Goal: Task Accomplishment & Management: Use online tool/utility

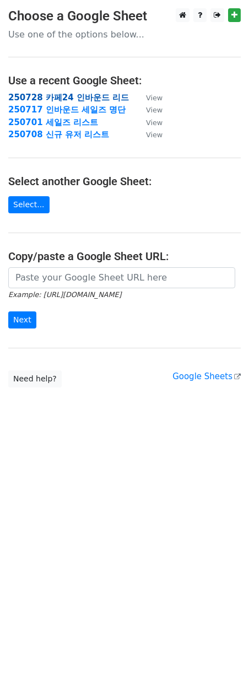
click at [91, 98] on strong "250728 카페24 인바운드 리드" at bounding box center [68, 98] width 121 height 10
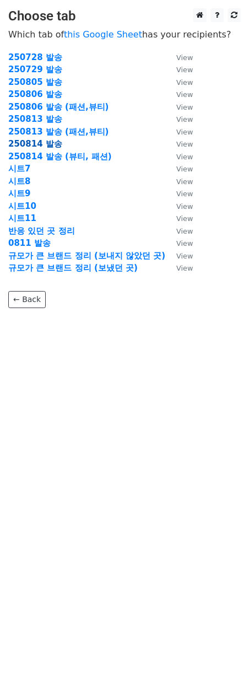
click at [26, 147] on strong "250814 발송" at bounding box center [35, 144] width 54 height 10
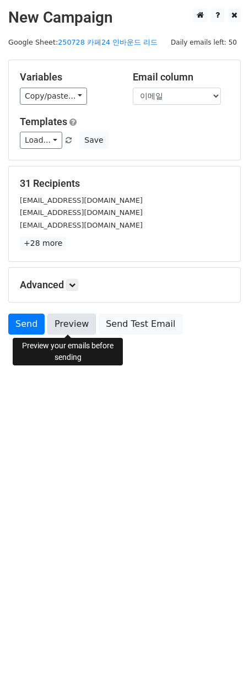
click at [79, 329] on link "Preview" at bounding box center [71, 324] width 49 height 21
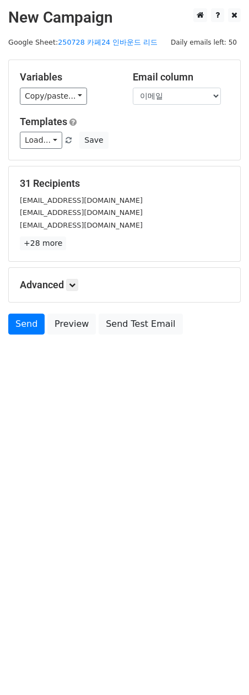
click at [166, 413] on html "New Campaign Daily emails left: 50 Google Sheet: 250728 카페24 인바운드 리드 Variables …" at bounding box center [124, 347] width 249 height 695
click at [14, 324] on link "Send" at bounding box center [26, 324] width 36 height 21
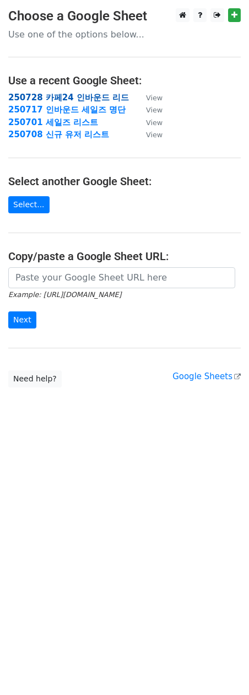
click at [62, 93] on strong "250728 카페24 인바운드 리드" at bounding box center [68, 98] width 121 height 10
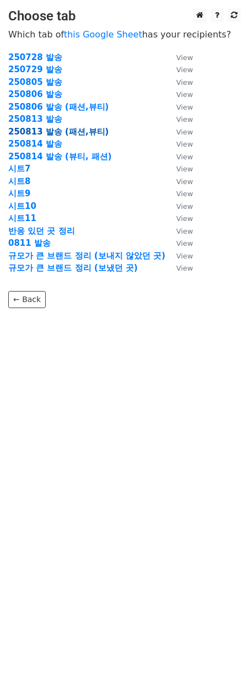
click at [70, 127] on strong "250813 발송 (패션,뷰티)" at bounding box center [58, 132] width 100 height 10
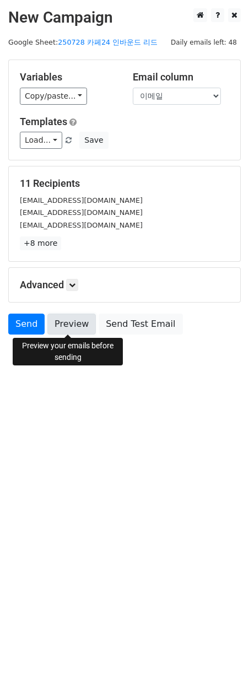
click at [63, 322] on link "Preview" at bounding box center [71, 324] width 49 height 21
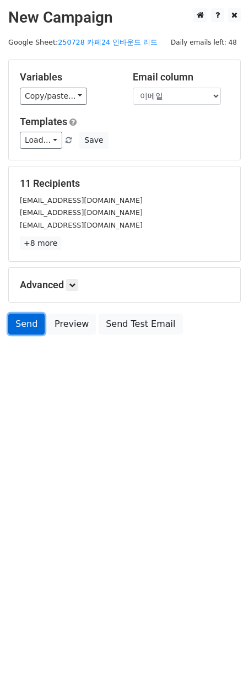
click at [34, 332] on link "Send" at bounding box center [26, 324] width 36 height 21
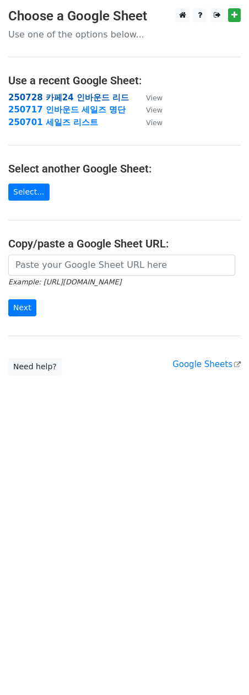
click at [70, 97] on strong "250728 카페24 인바운드 리드" at bounding box center [68, 98] width 121 height 10
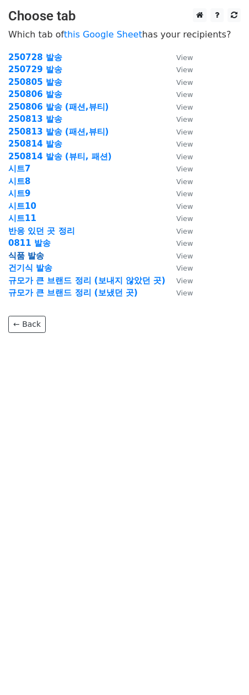
click at [33, 256] on strong "식품 발송" at bounding box center [26, 256] width 36 height 10
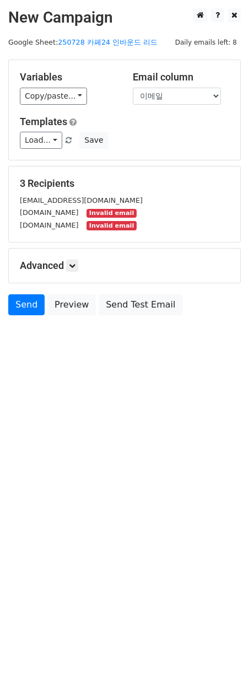
click at [94, 213] on small "Invalid email" at bounding box center [112, 213] width 50 height 9
drag, startPoint x: 81, startPoint y: 214, endPoint x: 140, endPoint y: 214, distance: 59.6
click at [140, 214] on div "dryoumall.com Invalid email" at bounding box center [125, 212] width 226 height 13
click at [131, 224] on div "bakingmon.com Invalid email" at bounding box center [125, 225] width 226 height 13
click at [60, 219] on div "bakingmon.com Invalid email" at bounding box center [125, 225] width 226 height 13
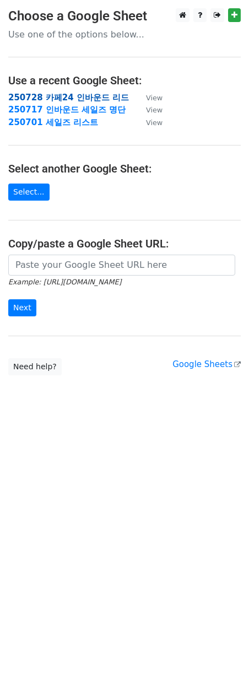
click at [63, 98] on strong "250728 카페24 인바운드 리드" at bounding box center [68, 98] width 121 height 10
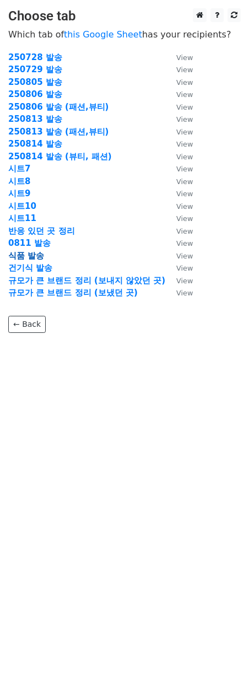
click at [35, 256] on strong "식품 발송" at bounding box center [26, 256] width 36 height 10
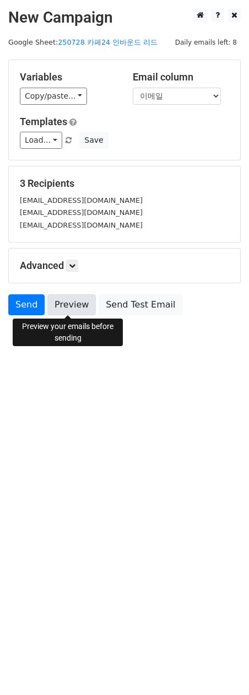
click at [68, 309] on link "Preview" at bounding box center [71, 304] width 49 height 21
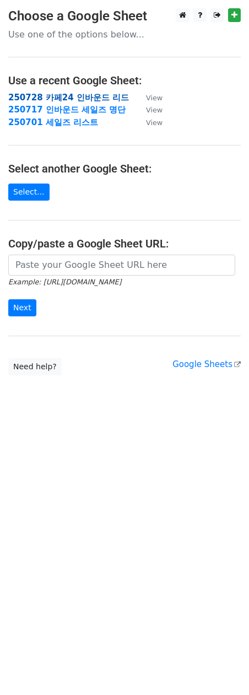
click at [92, 96] on strong "250728 카페24 인바운드 리드" at bounding box center [68, 98] width 121 height 10
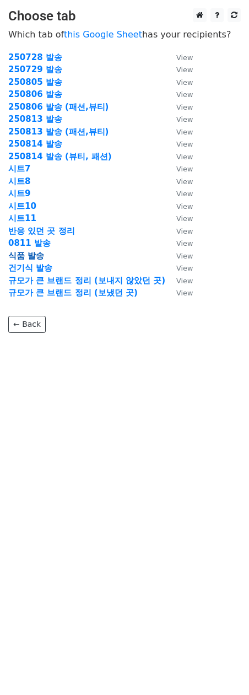
click at [25, 253] on strong "식품 발송" at bounding box center [26, 256] width 36 height 10
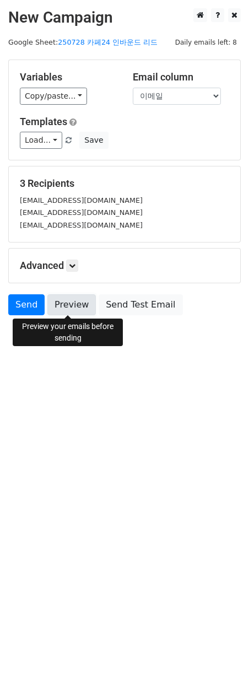
click at [79, 307] on link "Preview" at bounding box center [71, 304] width 49 height 21
click at [20, 309] on link "Send" at bounding box center [26, 304] width 36 height 21
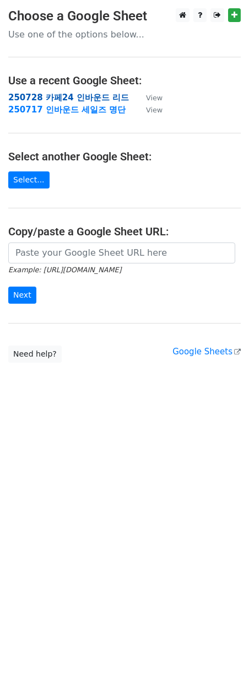
click at [56, 95] on strong "250728 카페24 인바운드 리드" at bounding box center [68, 98] width 121 height 10
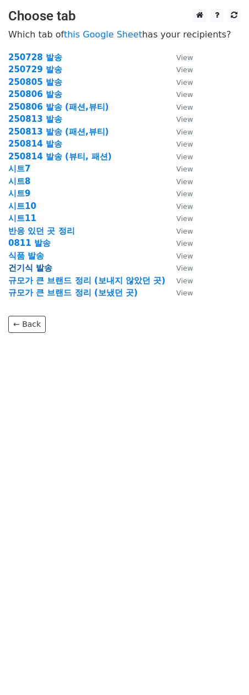
click at [29, 268] on strong "건기식 발송" at bounding box center [30, 268] width 44 height 10
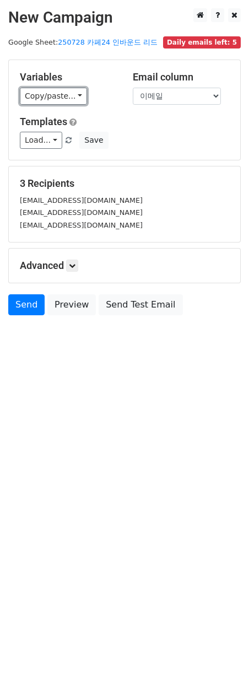
click at [51, 95] on link "Copy/paste..." at bounding box center [53, 96] width 67 height 17
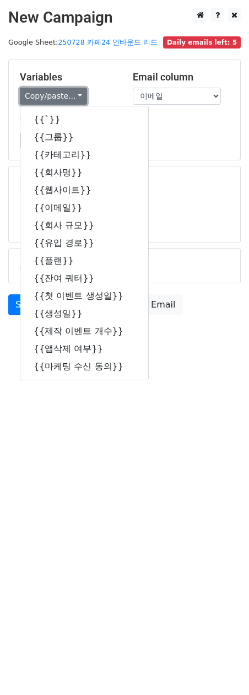
click at [51, 95] on link "Copy/paste..." at bounding box center [53, 96] width 67 height 17
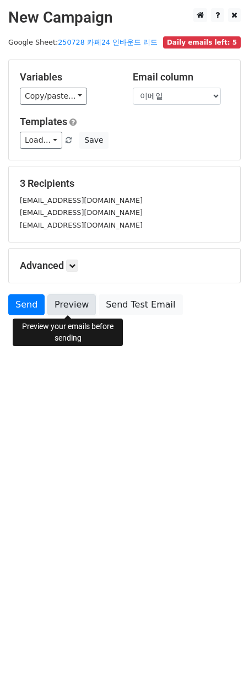
click at [74, 301] on link "Preview" at bounding box center [71, 304] width 49 height 21
click at [69, 307] on link "Preview" at bounding box center [71, 304] width 49 height 21
click at [81, 305] on link "Preview" at bounding box center [71, 304] width 49 height 21
click at [68, 308] on link "Preview" at bounding box center [71, 304] width 49 height 21
click at [74, 311] on link "Preview" at bounding box center [71, 304] width 49 height 21
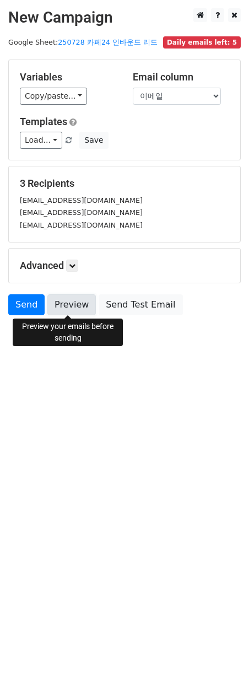
click at [52, 310] on link "Preview" at bounding box center [71, 304] width 49 height 21
click at [67, 315] on link "Preview" at bounding box center [71, 304] width 49 height 21
click at [71, 307] on link "Preview" at bounding box center [71, 304] width 49 height 21
click at [116, 377] on html "New Campaign Daily emails left: 5 Google Sheet: 250728 카페24 인바운드 리드 Variables C…" at bounding box center [124, 347] width 249 height 695
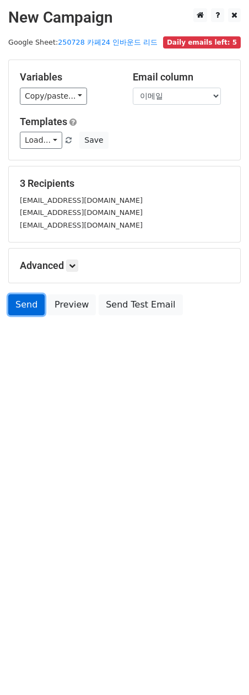
click at [34, 303] on link "Send" at bounding box center [26, 304] width 36 height 21
